Goal: Transaction & Acquisition: Purchase product/service

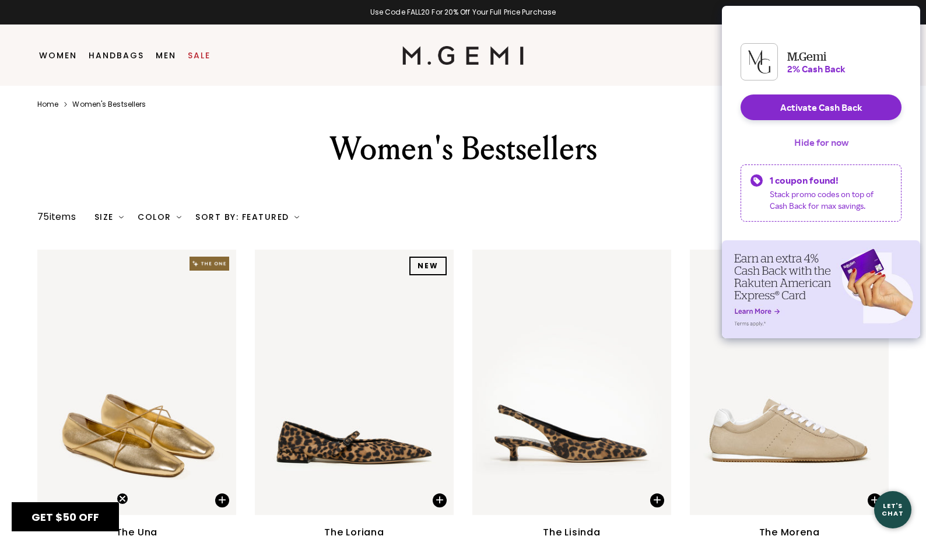
click at [825, 155] on button "Hide for now" at bounding box center [821, 142] width 73 height 26
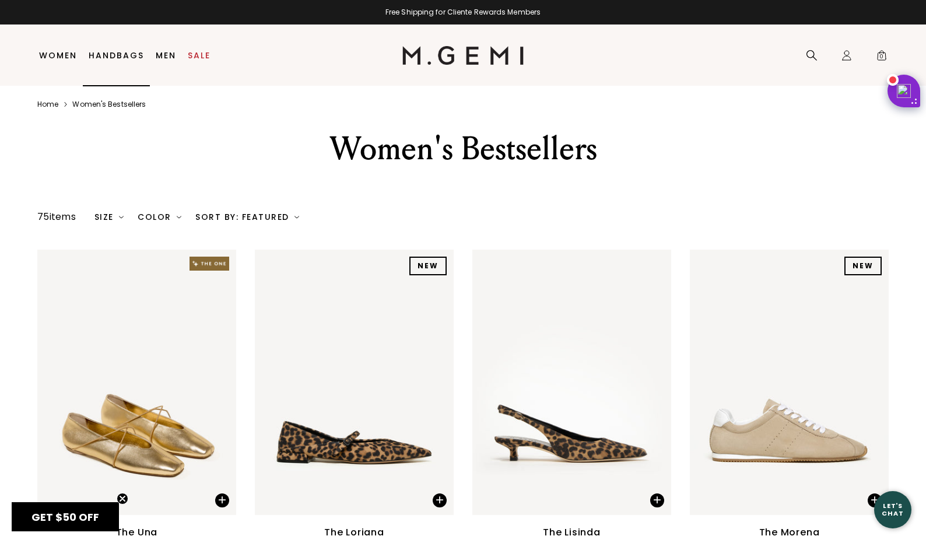
click at [107, 57] on link "Handbags" at bounding box center [116, 55] width 55 height 9
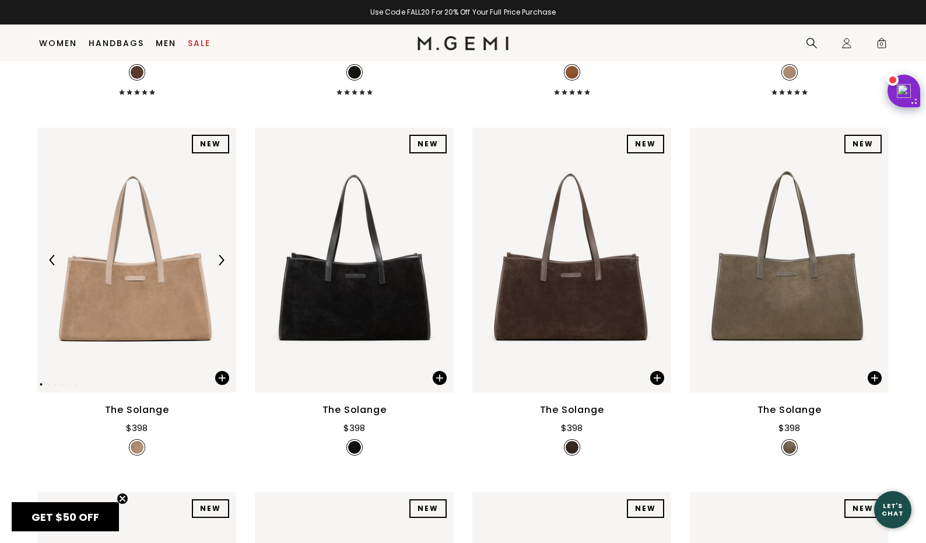
scroll to position [481, 0]
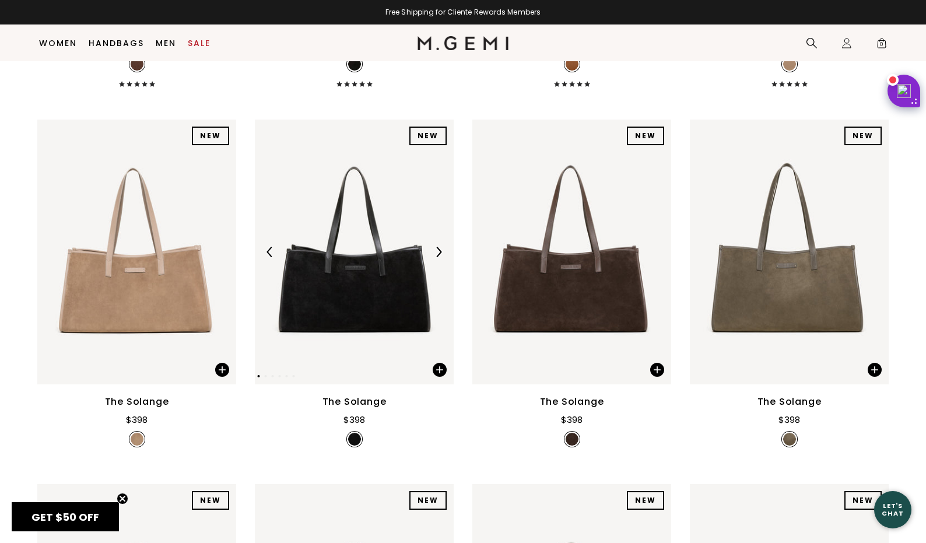
click at [441, 252] on img at bounding box center [438, 252] width 10 height 10
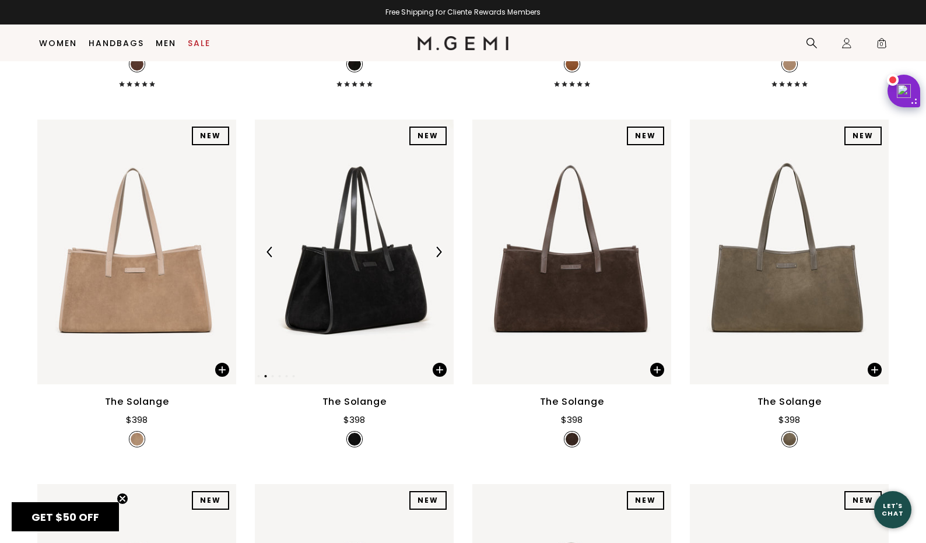
click at [441, 252] on img at bounding box center [438, 252] width 10 height 10
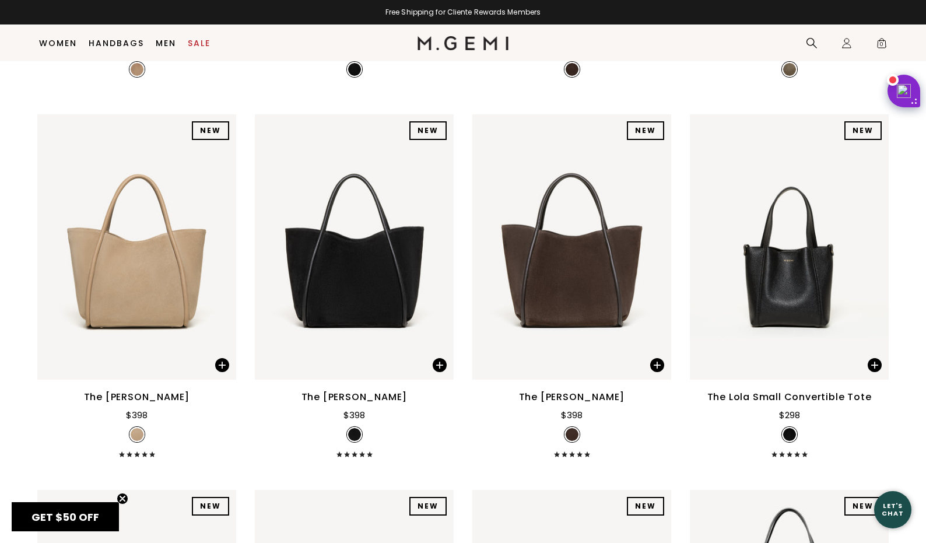
scroll to position [881, 0]
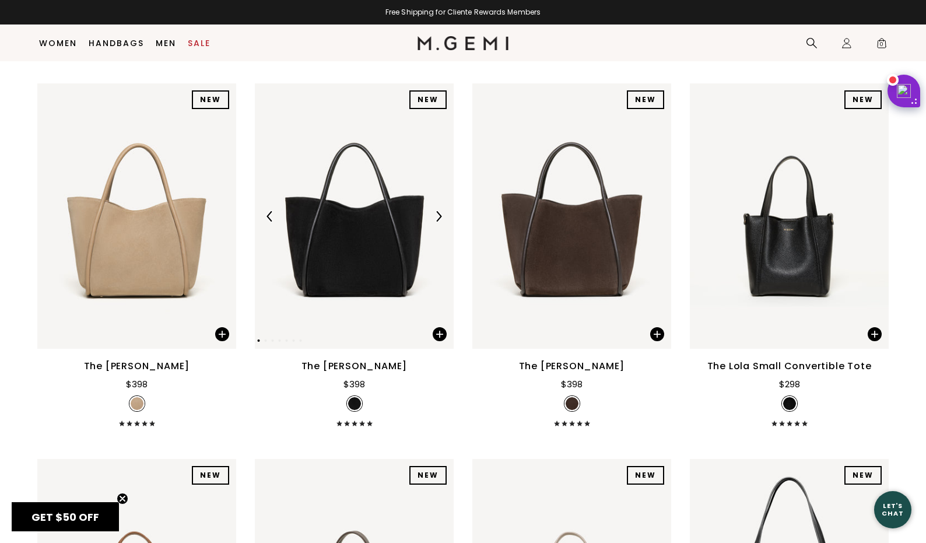
click at [437, 216] on img at bounding box center [438, 216] width 10 height 10
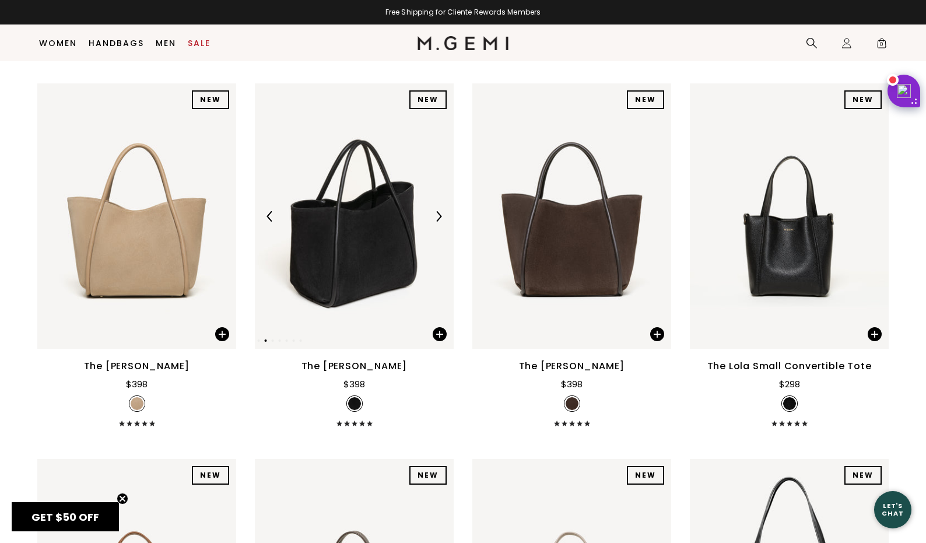
click at [437, 216] on img at bounding box center [438, 216] width 10 height 10
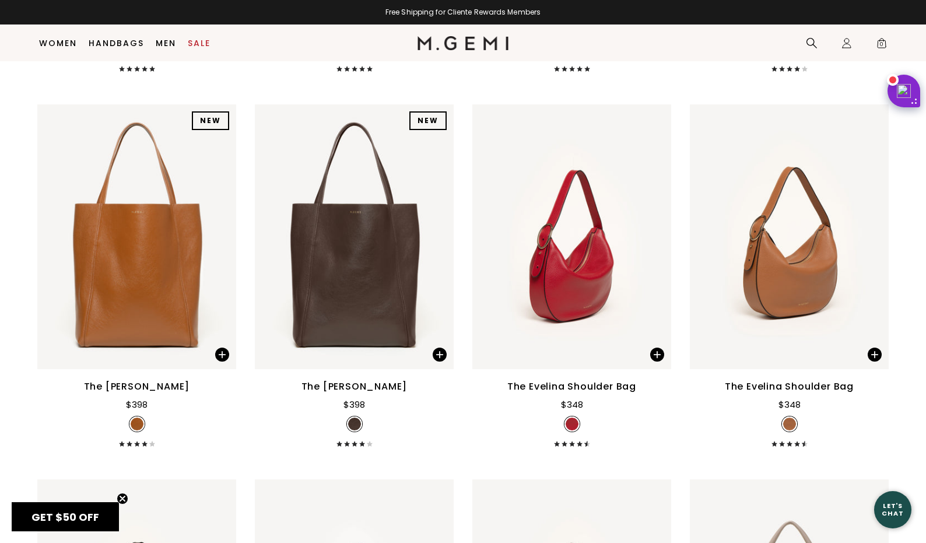
scroll to position [1613, 0]
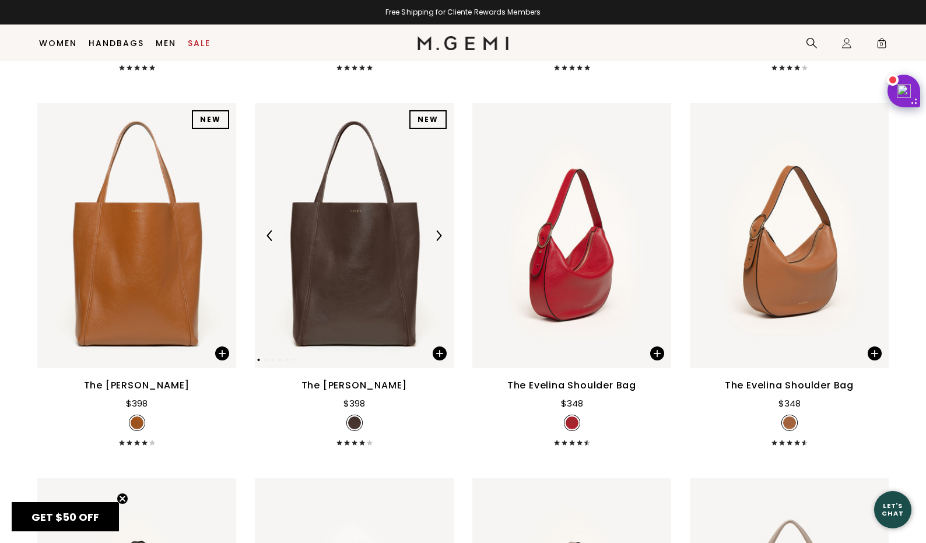
click at [438, 229] on div at bounding box center [438, 235] width 19 height 19
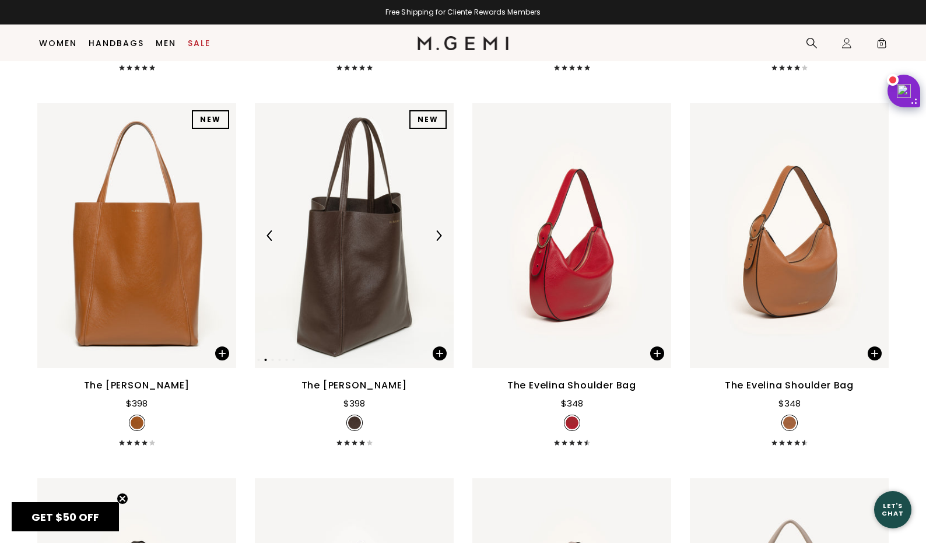
click at [438, 229] on div at bounding box center [438, 235] width 19 height 19
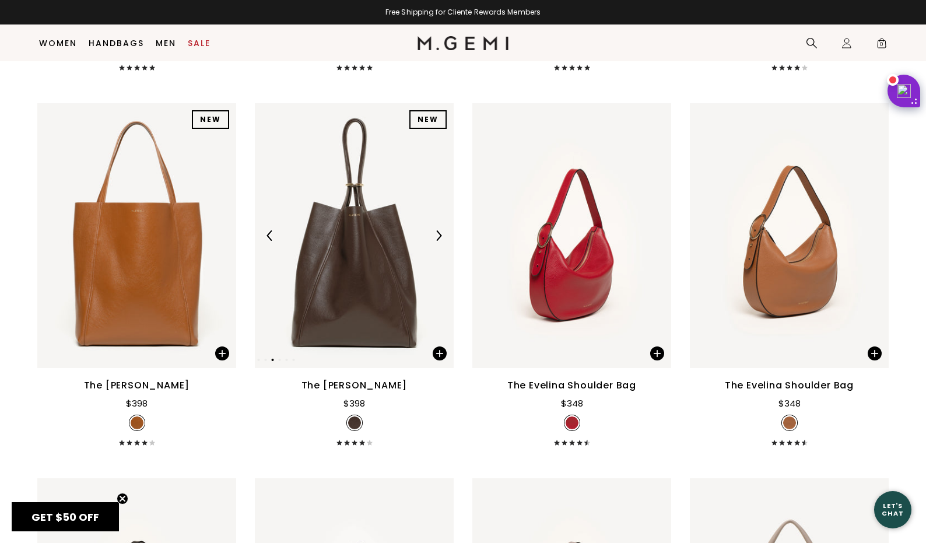
click at [438, 229] on div at bounding box center [438, 235] width 19 height 19
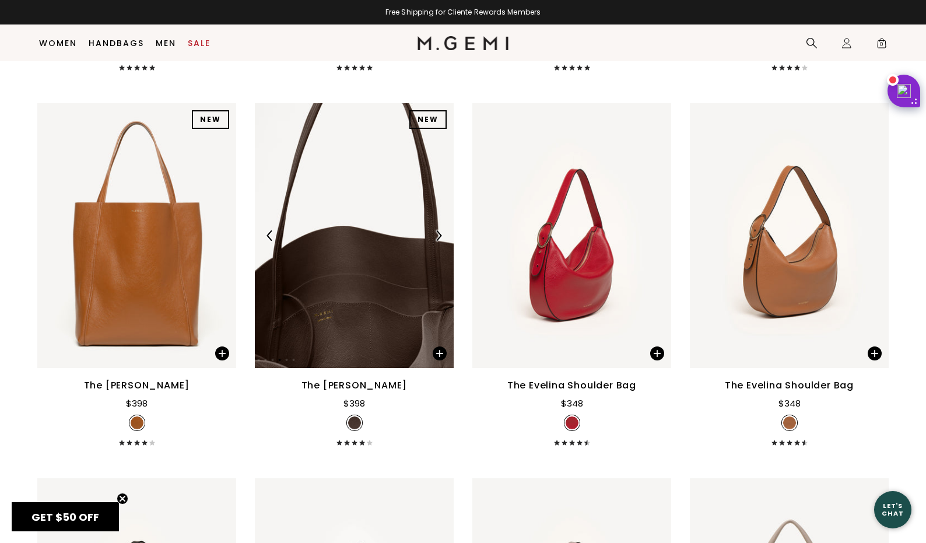
click at [438, 229] on div at bounding box center [438, 235] width 19 height 19
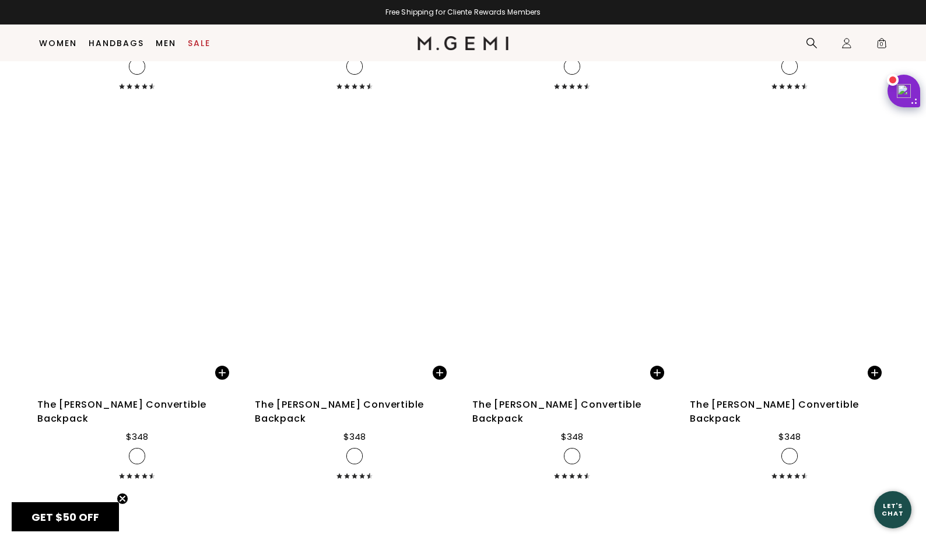
scroll to position [3123, 0]
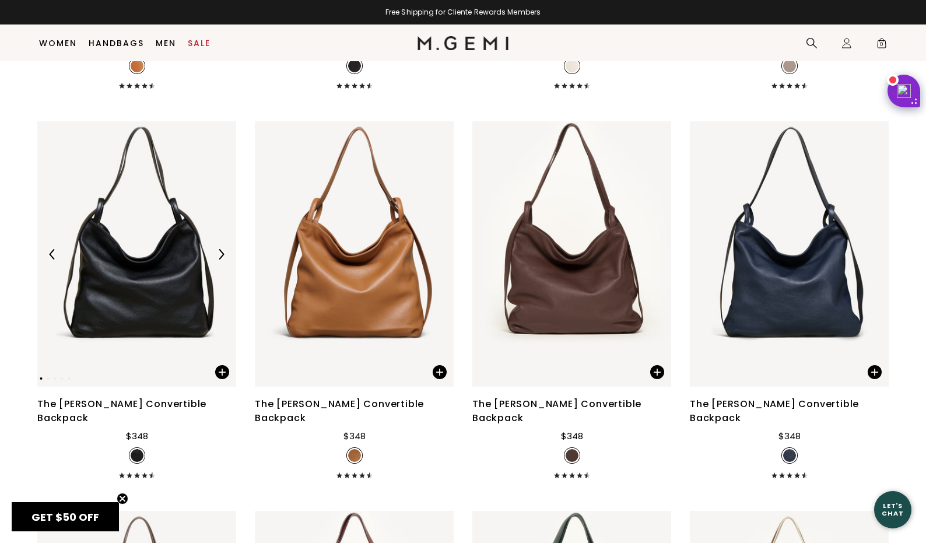
click at [221, 249] on img at bounding box center [221, 254] width 10 height 10
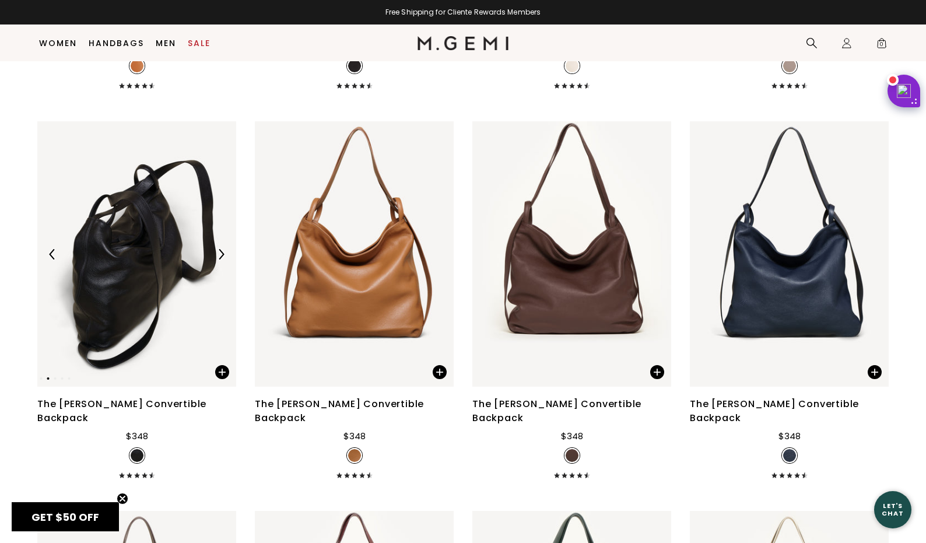
click at [221, 249] on img at bounding box center [221, 254] width 10 height 10
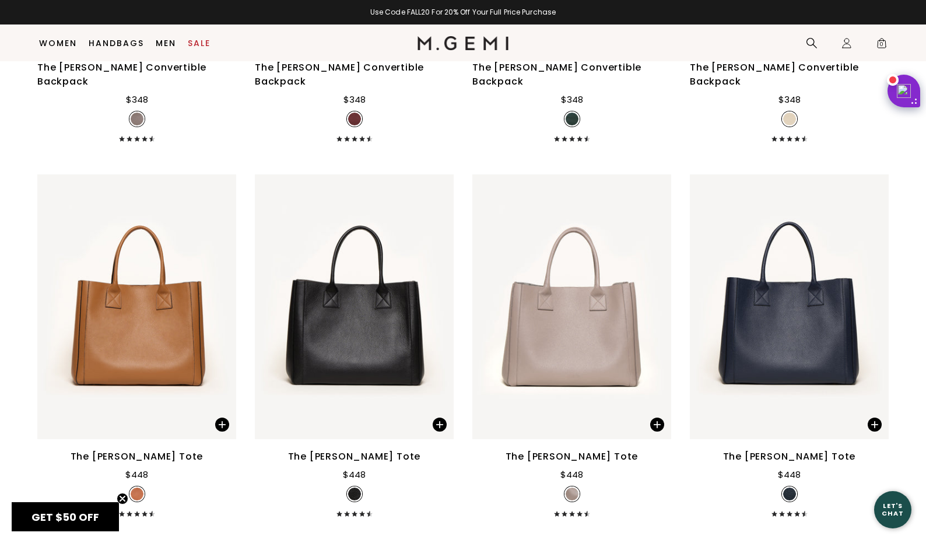
scroll to position [3891, 0]
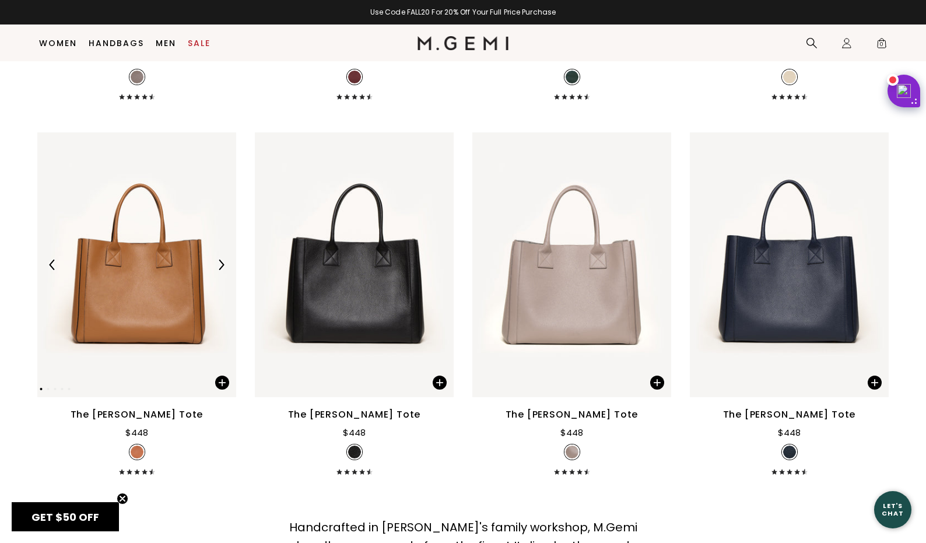
click at [221, 259] on img at bounding box center [221, 264] width 10 height 10
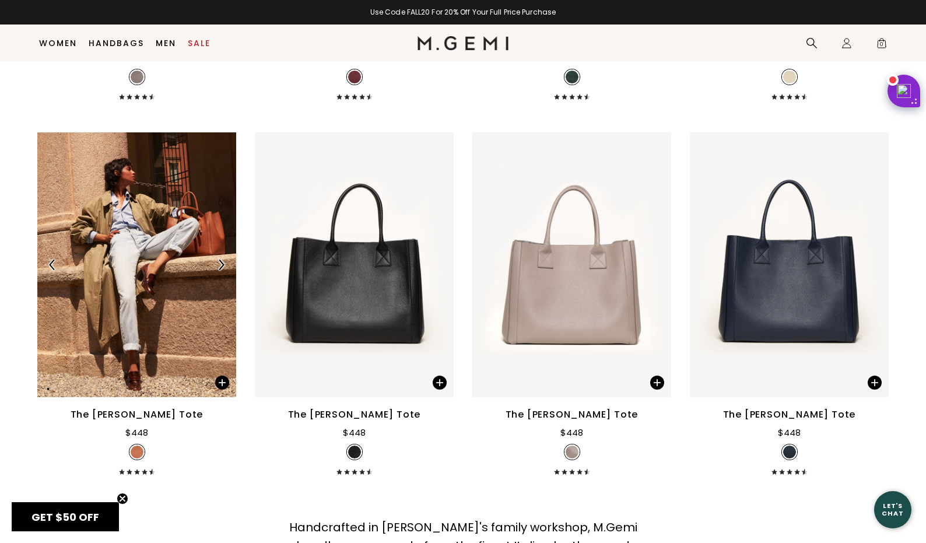
click at [221, 259] on img at bounding box center [221, 264] width 10 height 10
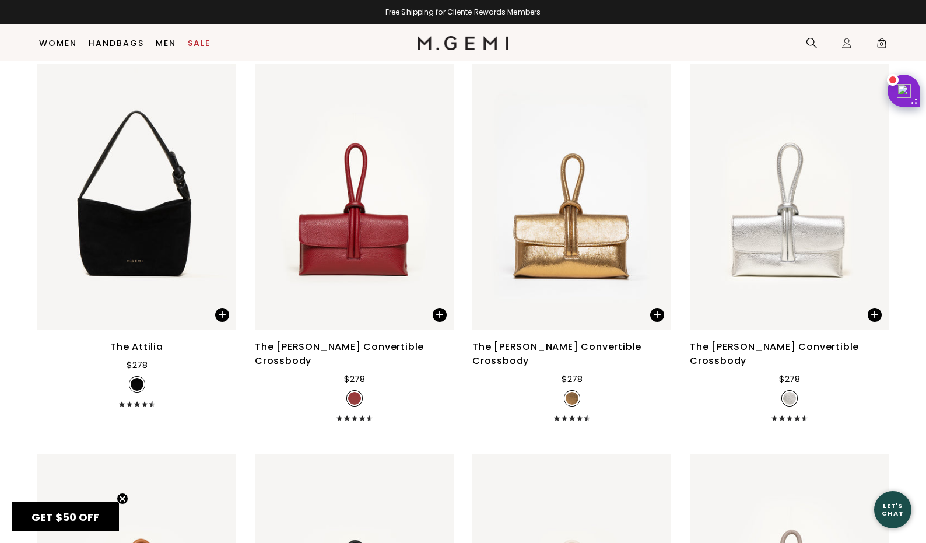
scroll to position [2403, 0]
click at [222, 197] on img at bounding box center [221, 196] width 10 height 10
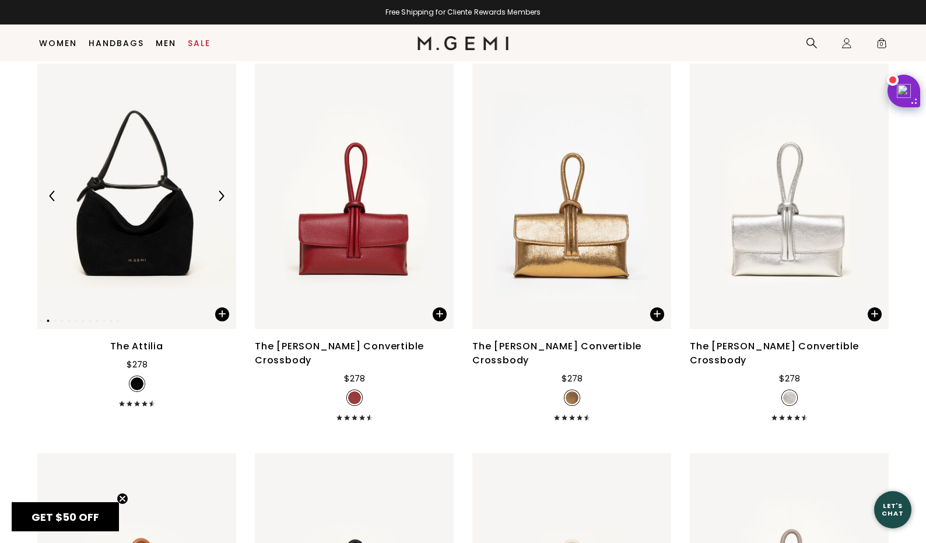
click at [222, 197] on img at bounding box center [221, 196] width 10 height 10
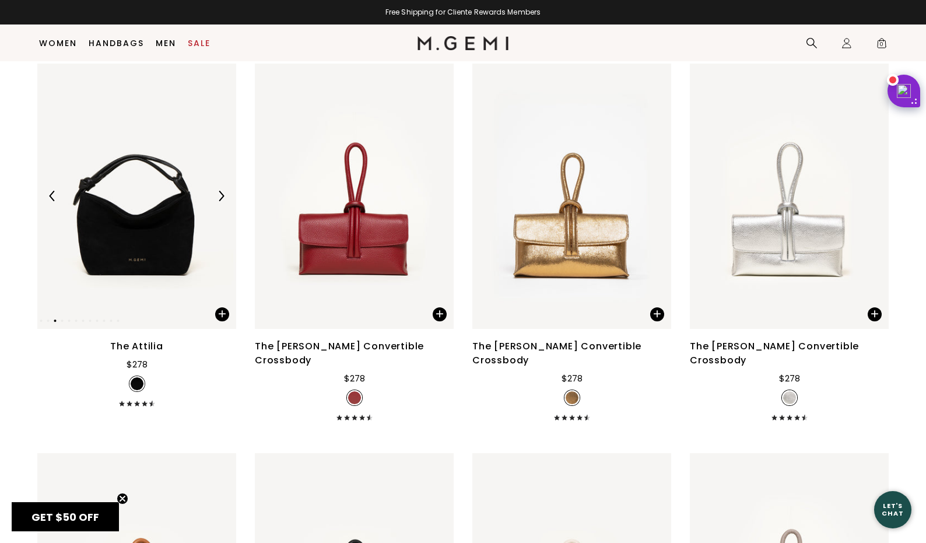
click at [222, 197] on img at bounding box center [221, 196] width 10 height 10
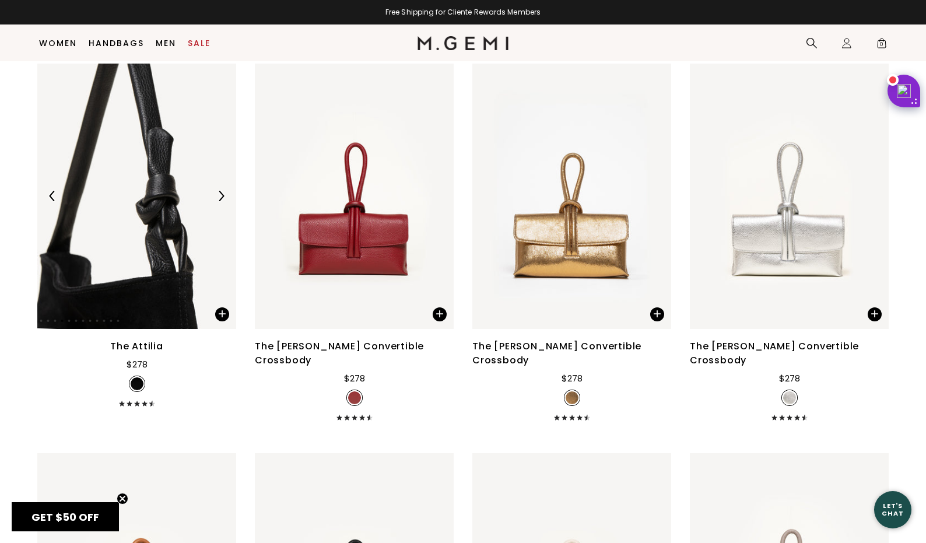
click at [222, 197] on img at bounding box center [221, 196] width 10 height 10
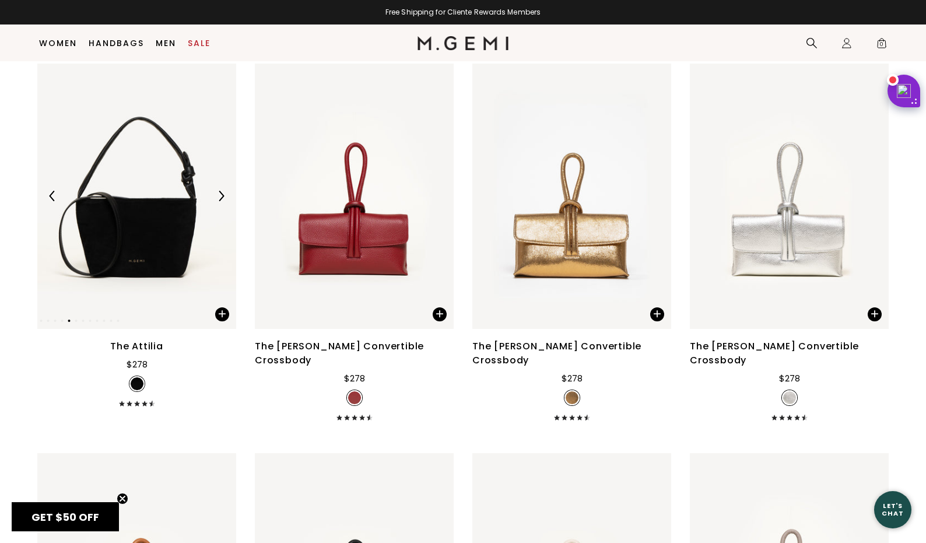
click at [222, 197] on img at bounding box center [221, 196] width 10 height 10
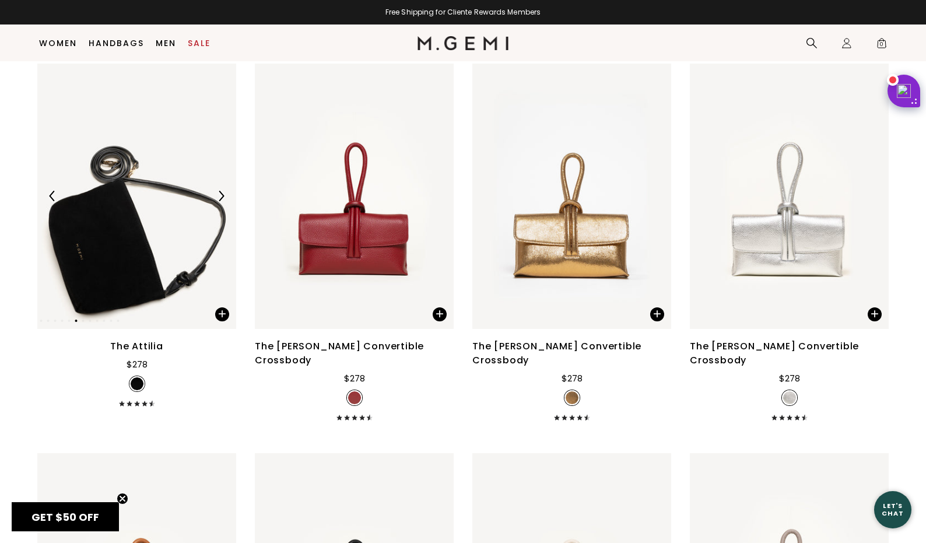
click at [108, 216] on img at bounding box center [136, 196] width 199 height 265
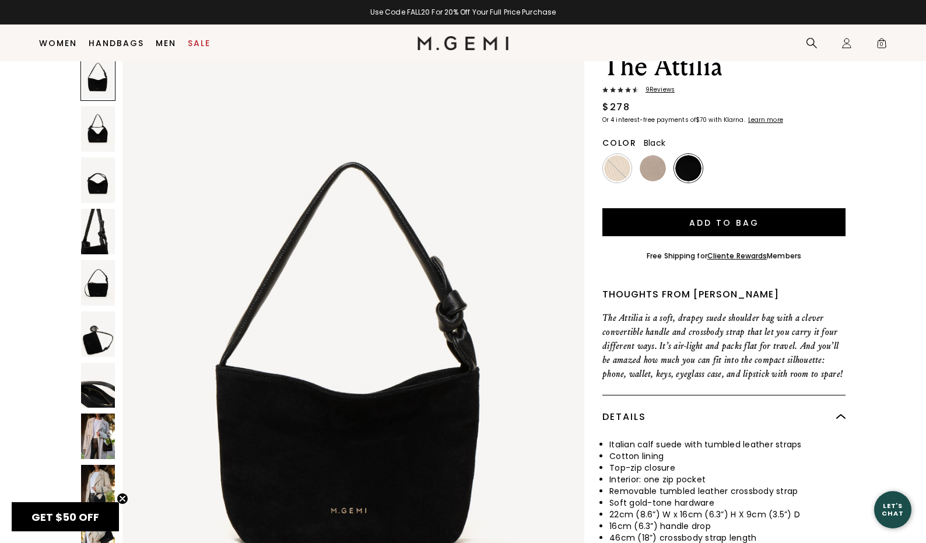
scroll to position [47, 0]
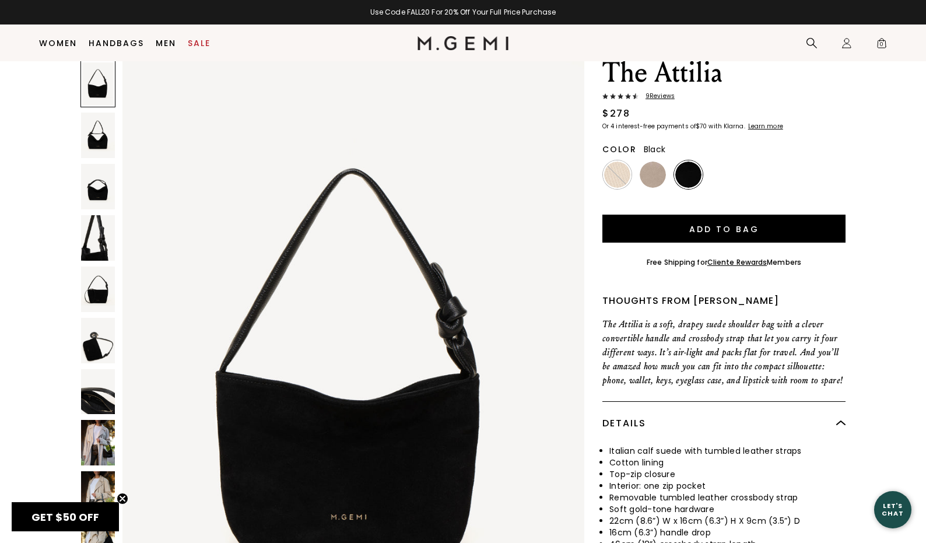
click at [103, 346] on img at bounding box center [98, 340] width 34 height 45
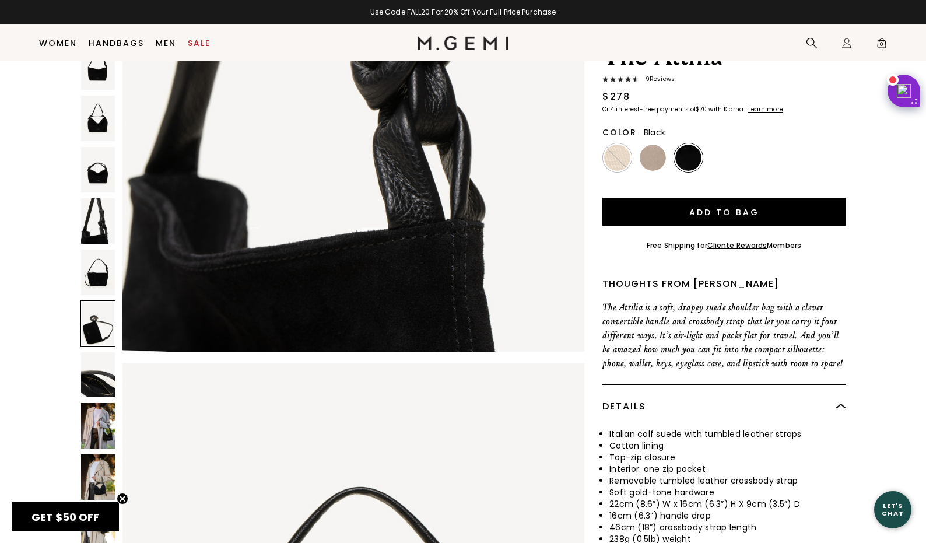
scroll to position [88, 0]
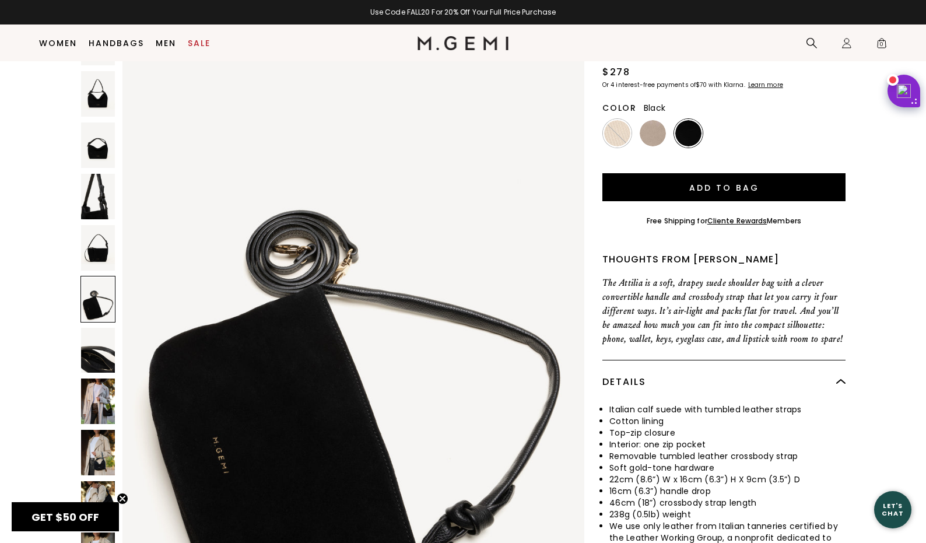
click at [103, 346] on img at bounding box center [98, 350] width 34 height 45
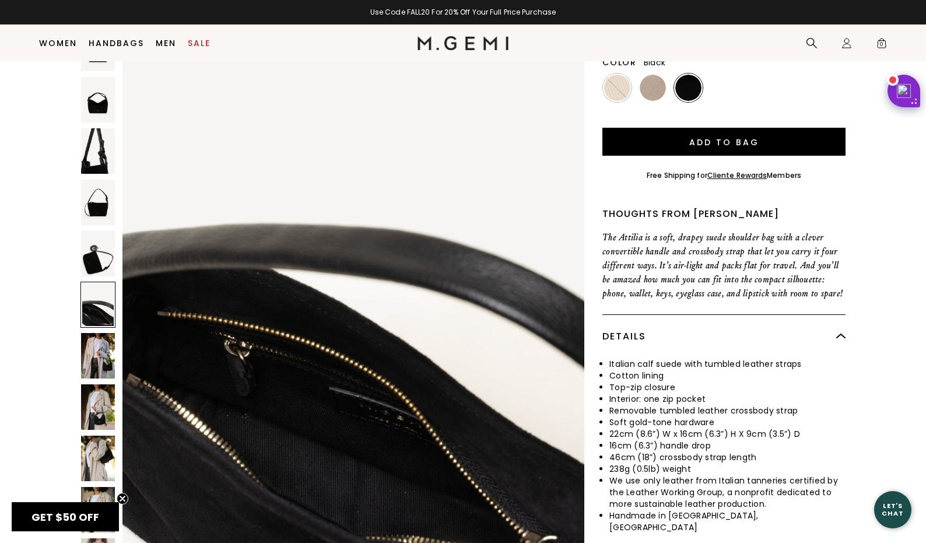
scroll to position [135, 0]
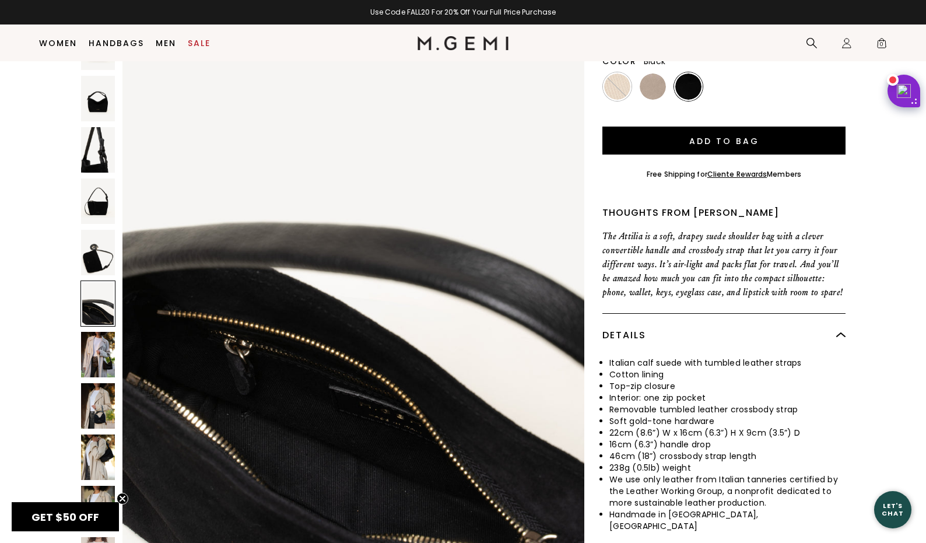
click at [103, 346] on img at bounding box center [98, 354] width 34 height 45
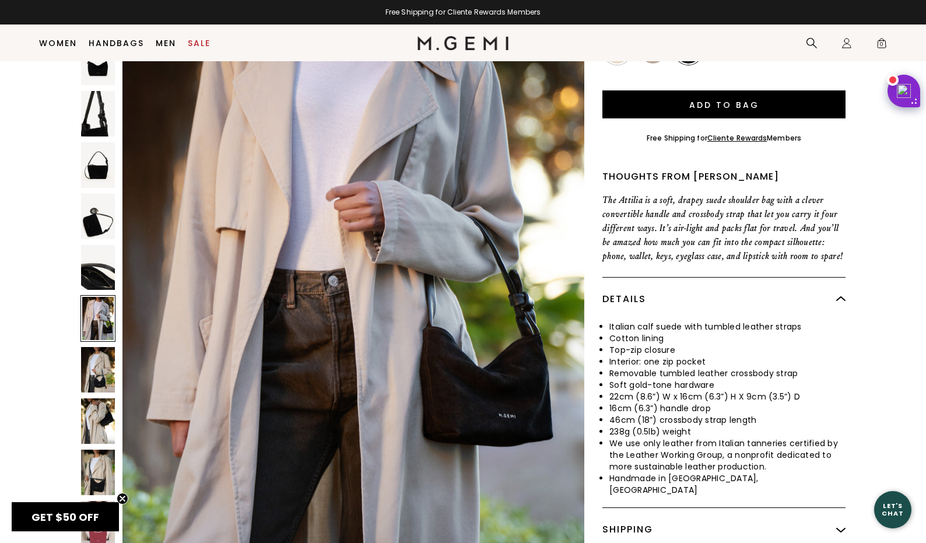
scroll to position [173, 0]
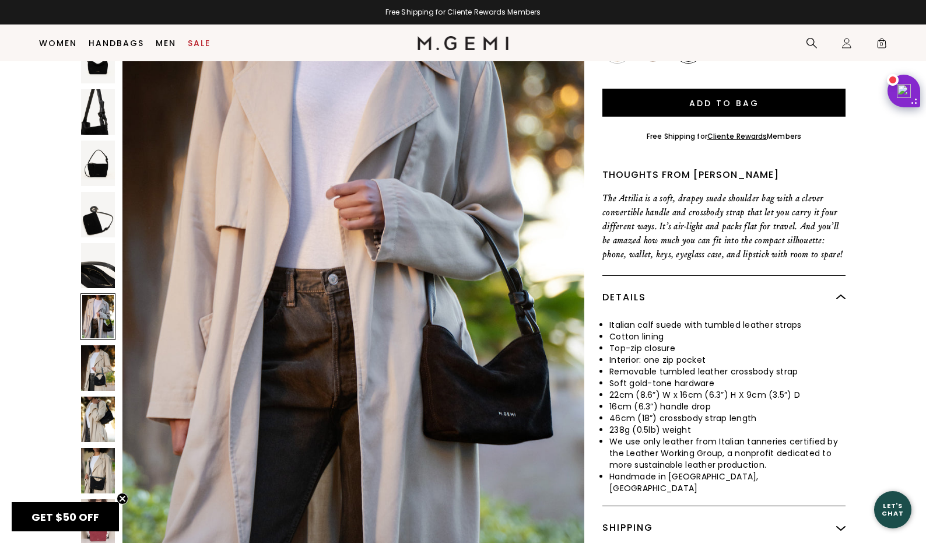
click at [98, 364] on img at bounding box center [98, 367] width 34 height 45
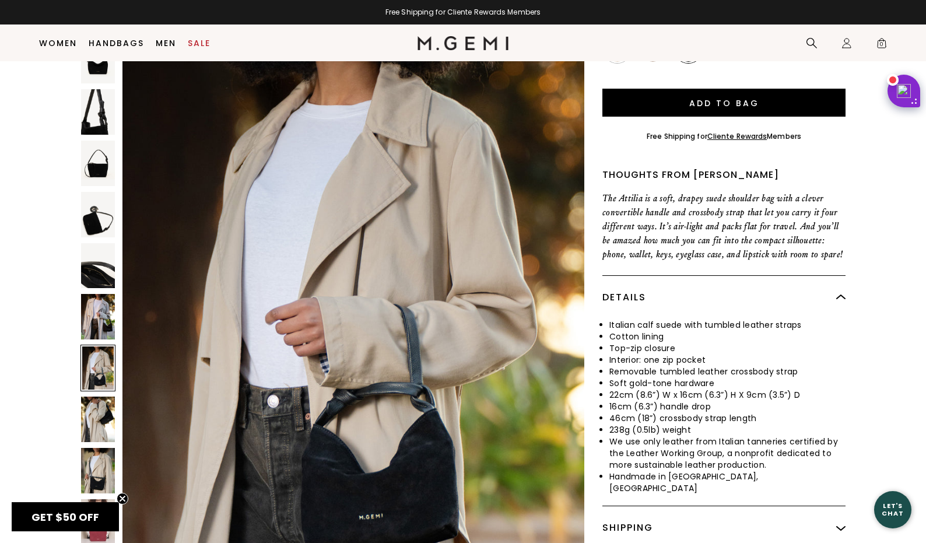
scroll to position [5016, 0]
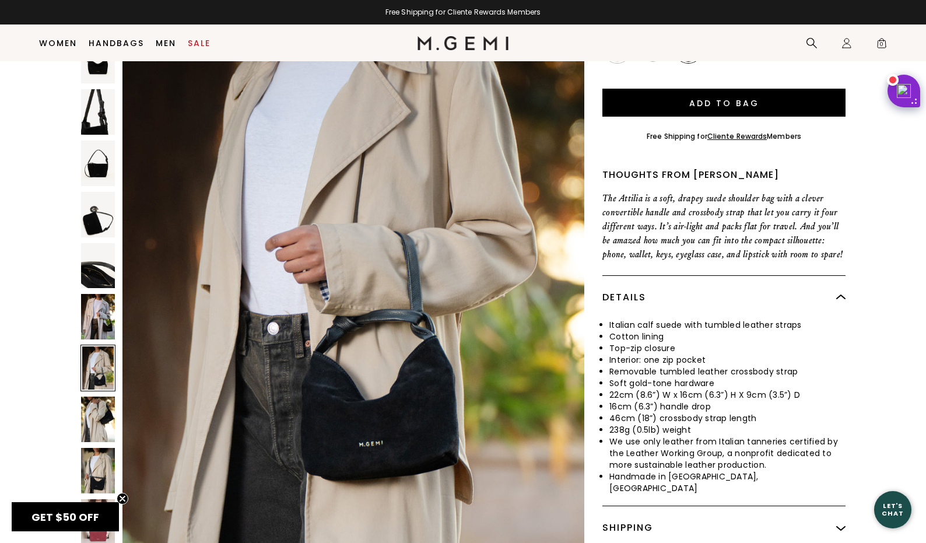
click at [100, 401] on img at bounding box center [98, 418] width 34 height 45
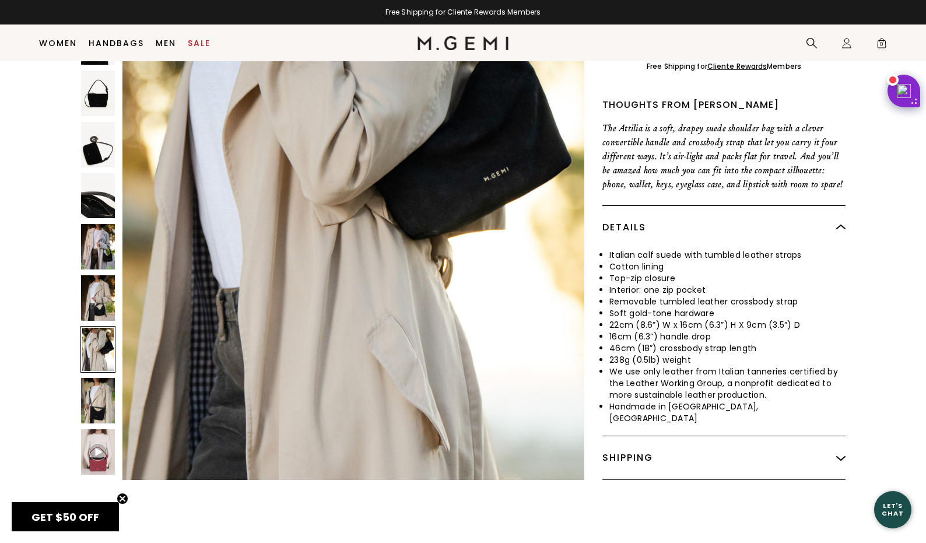
scroll to position [246, 0]
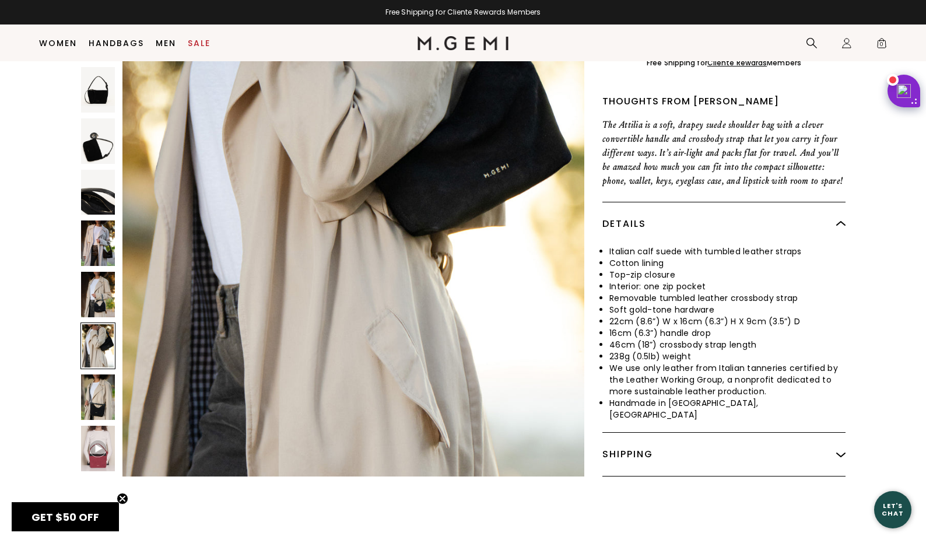
click at [100, 395] on img at bounding box center [98, 396] width 34 height 45
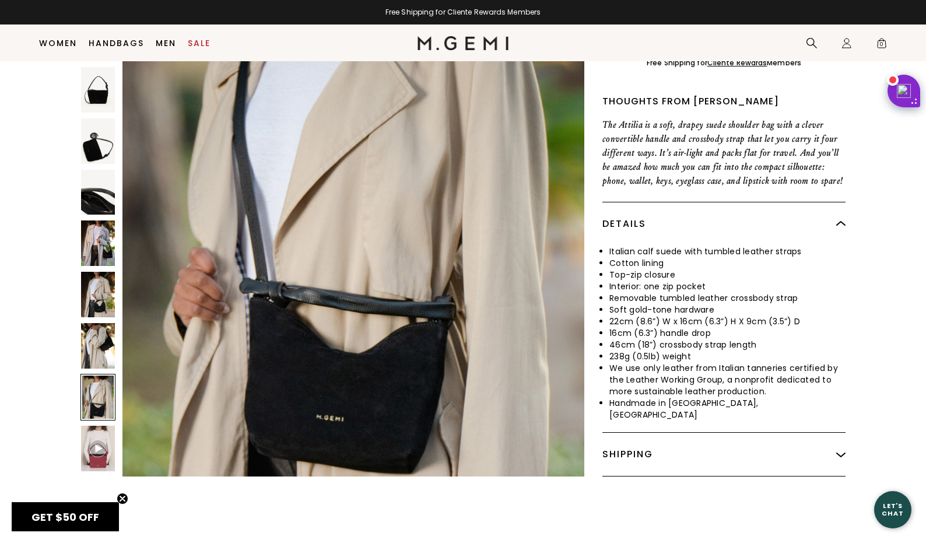
scroll to position [6270, 0]
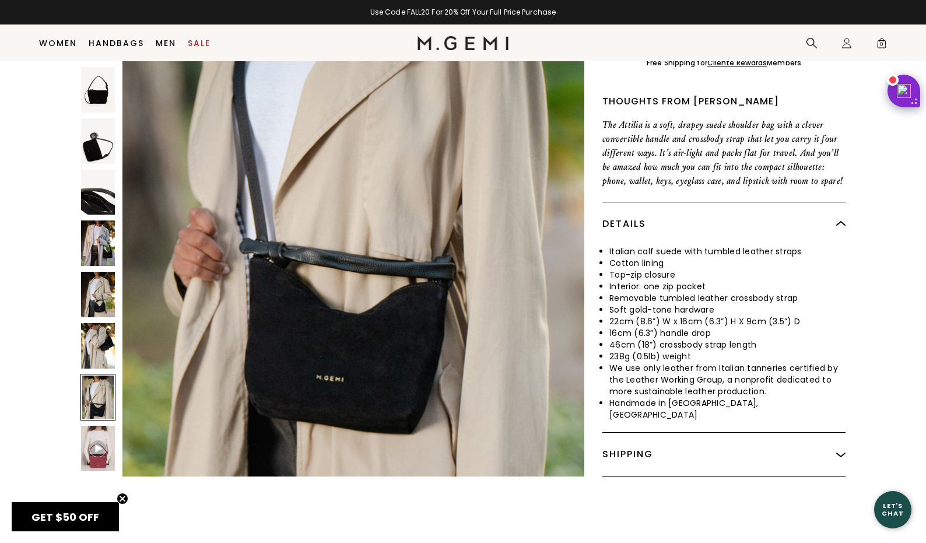
click at [102, 446] on img at bounding box center [97, 448] width 17 height 17
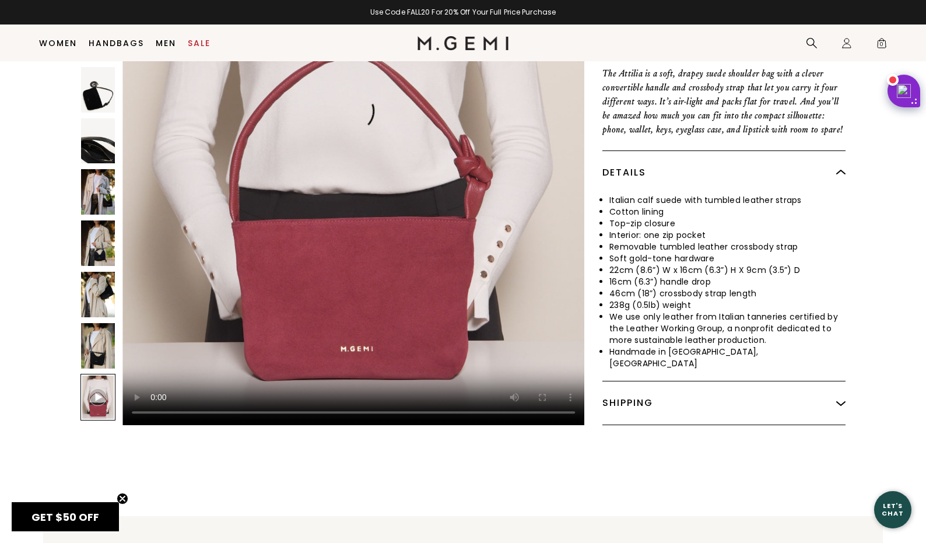
scroll to position [0, 0]
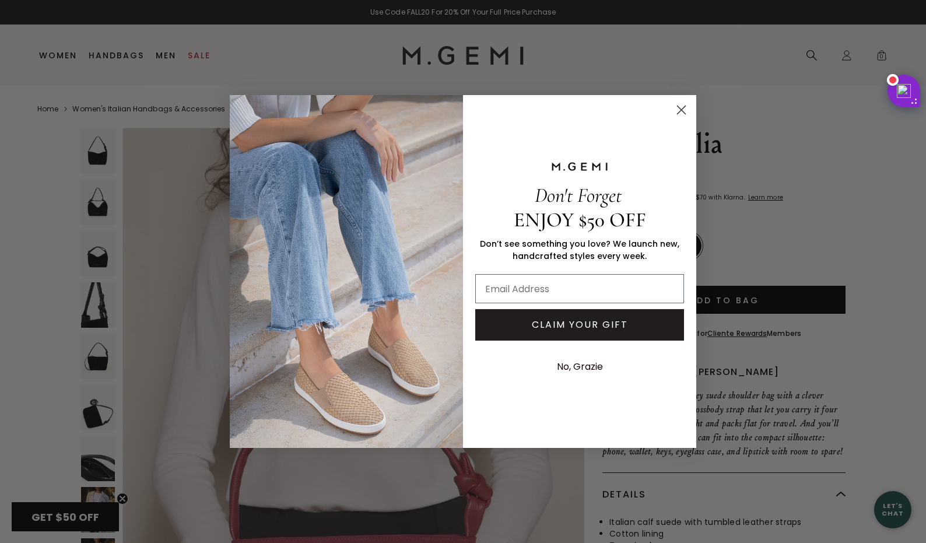
click at [675, 111] on circle "Close dialog" at bounding box center [681, 109] width 19 height 19
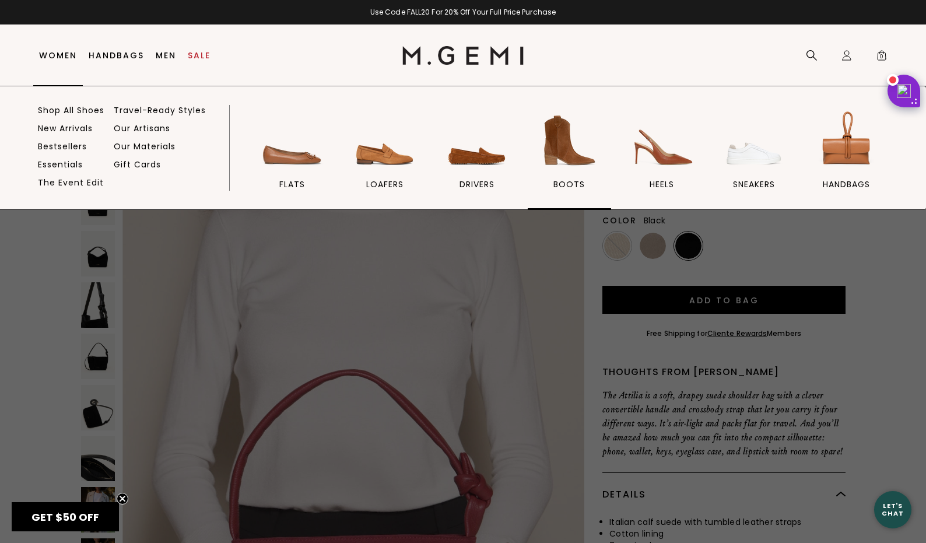
click at [563, 148] on img at bounding box center [568, 140] width 65 height 65
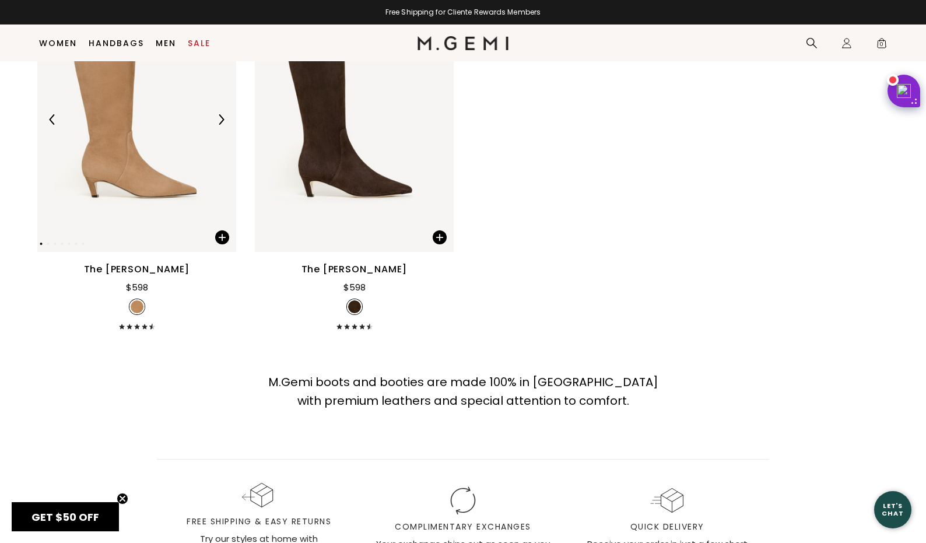
scroll to position [1735, 0]
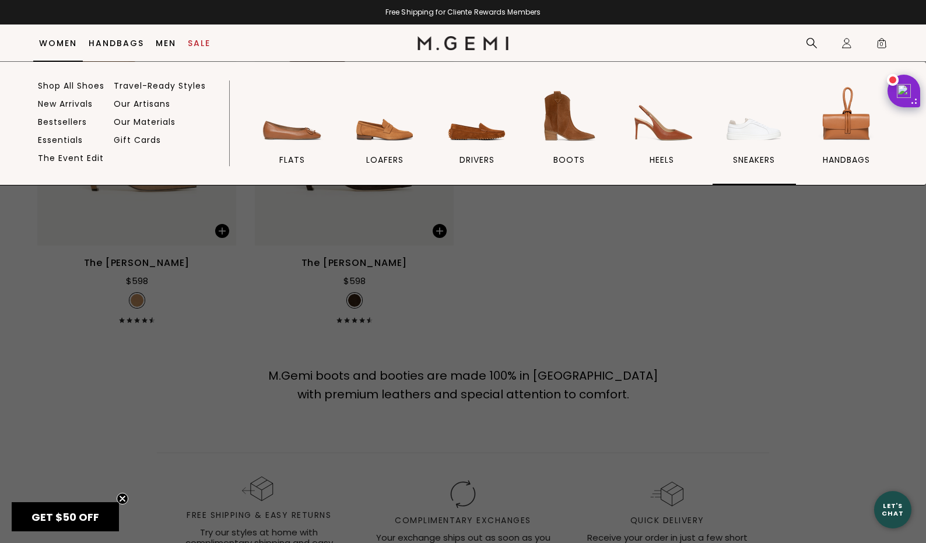
click at [729, 125] on img at bounding box center [753, 115] width 65 height 65
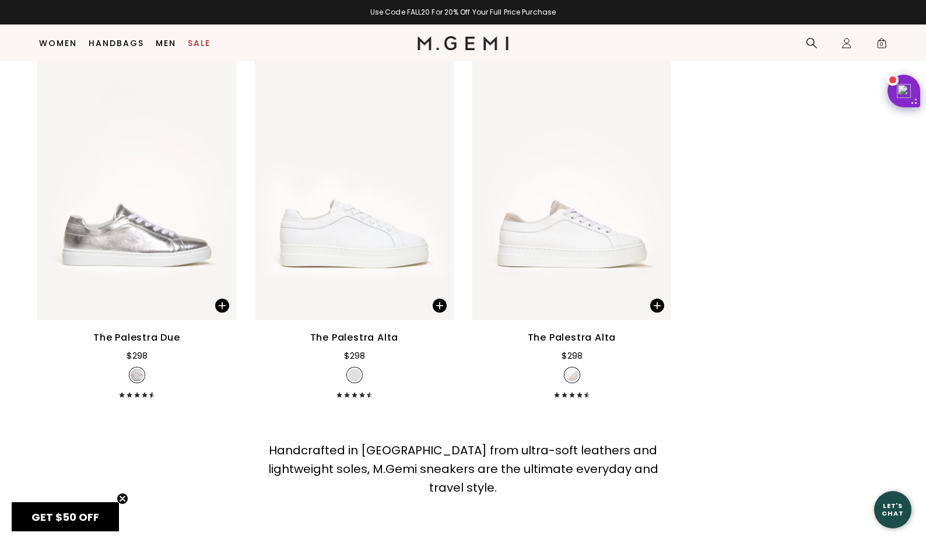
scroll to position [1617, 0]
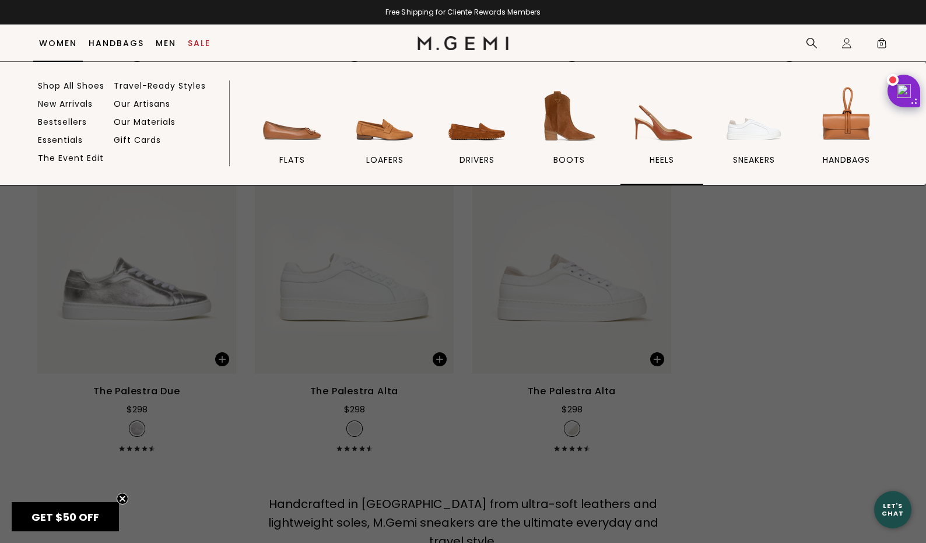
click at [667, 115] on img at bounding box center [661, 115] width 65 height 65
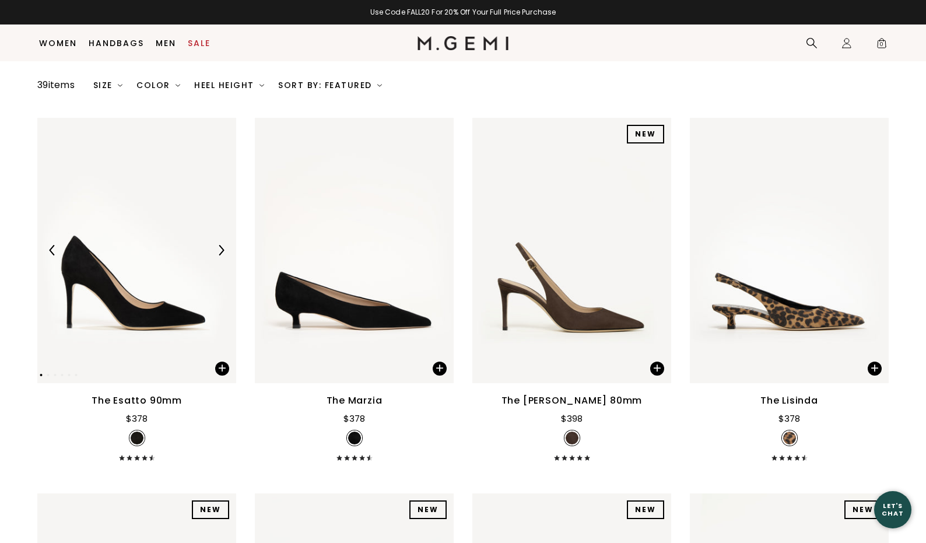
scroll to position [101, 0]
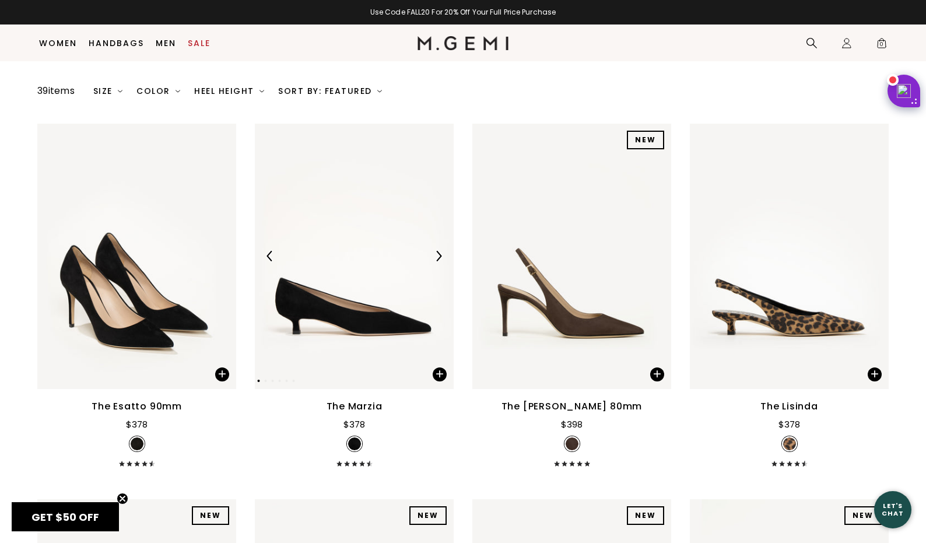
click at [437, 256] on img at bounding box center [438, 256] width 10 height 10
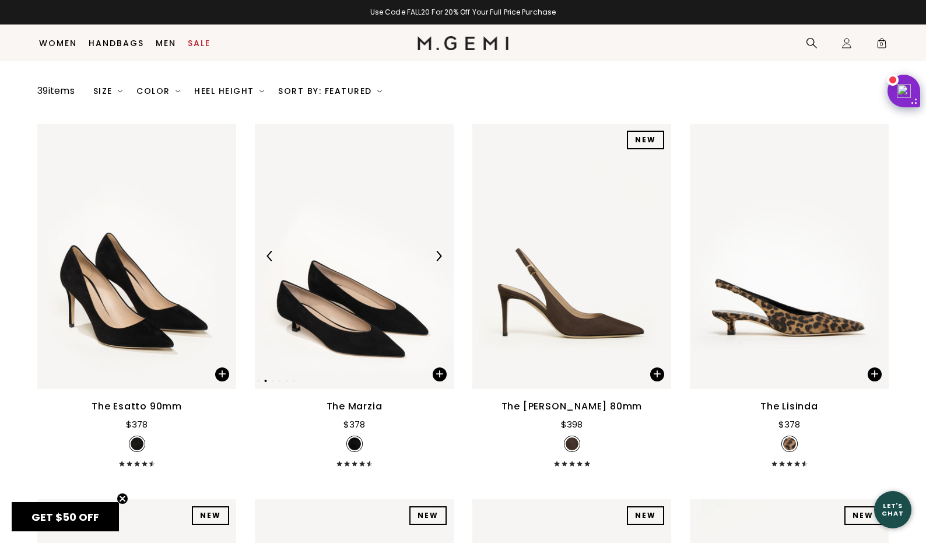
click at [439, 256] on img at bounding box center [438, 256] width 10 height 10
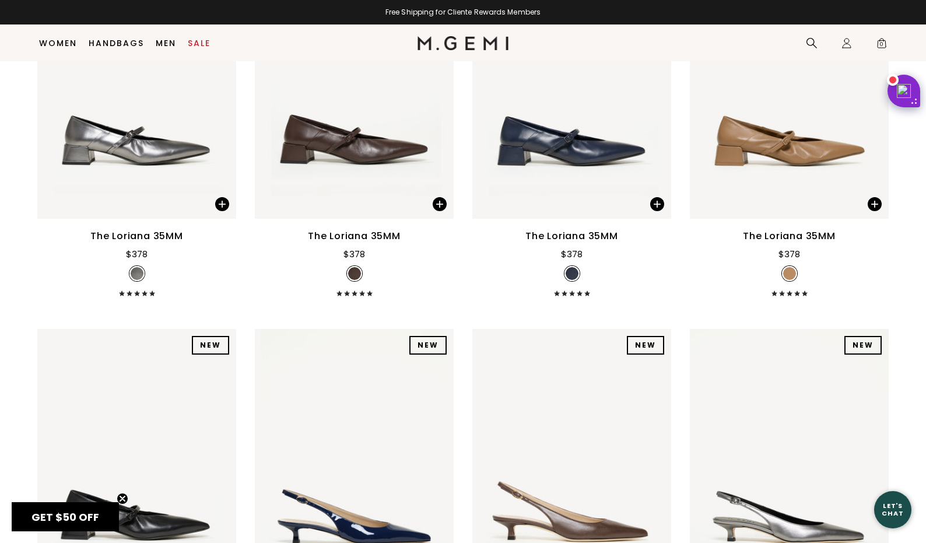
scroll to position [788, 0]
